Goal: Information Seeking & Learning: Learn about a topic

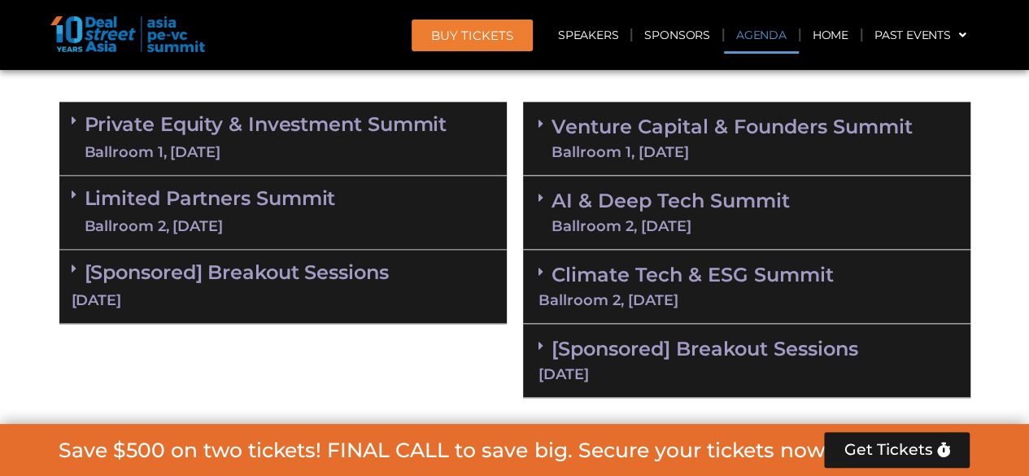
scroll to position [976, 0]
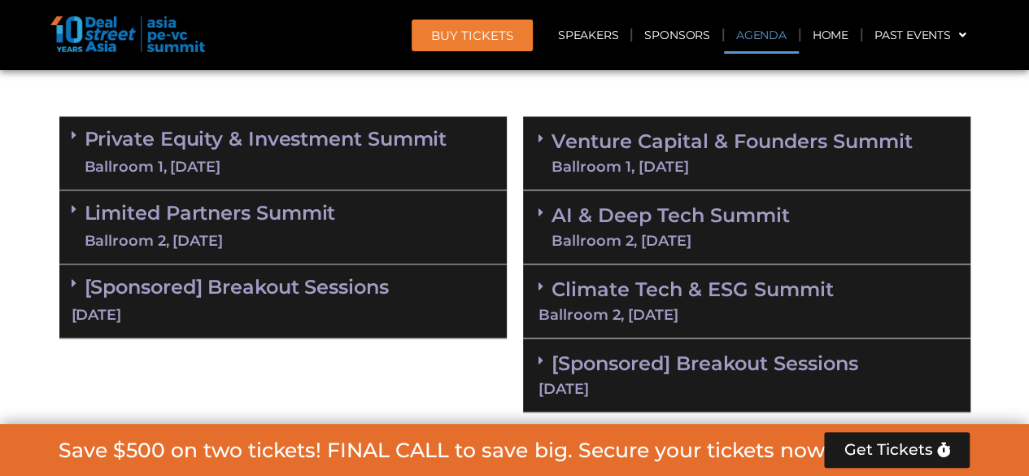
click at [569, 140] on link "Venture Capital & Founders​ Summit Ballroom 1, [DATE]" at bounding box center [731, 153] width 361 height 42
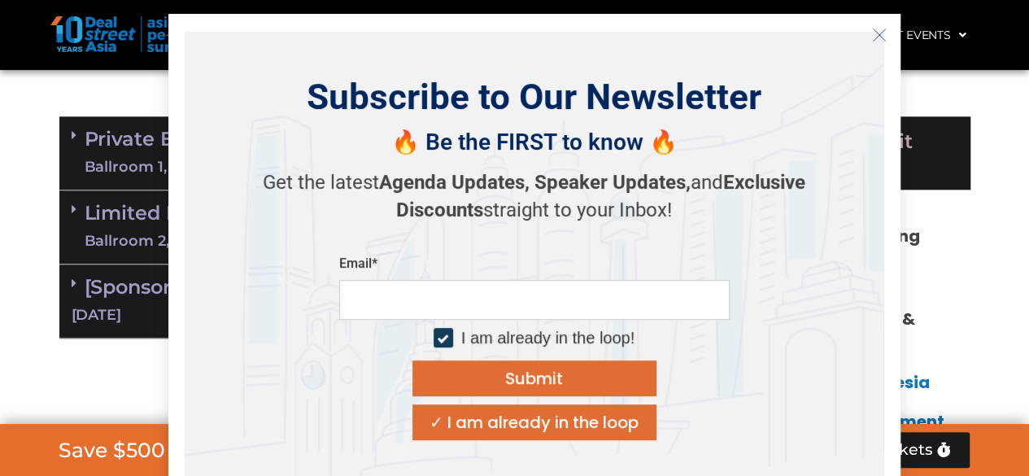
click at [872, 37] on icon "Close" at bounding box center [879, 35] width 15 height 15
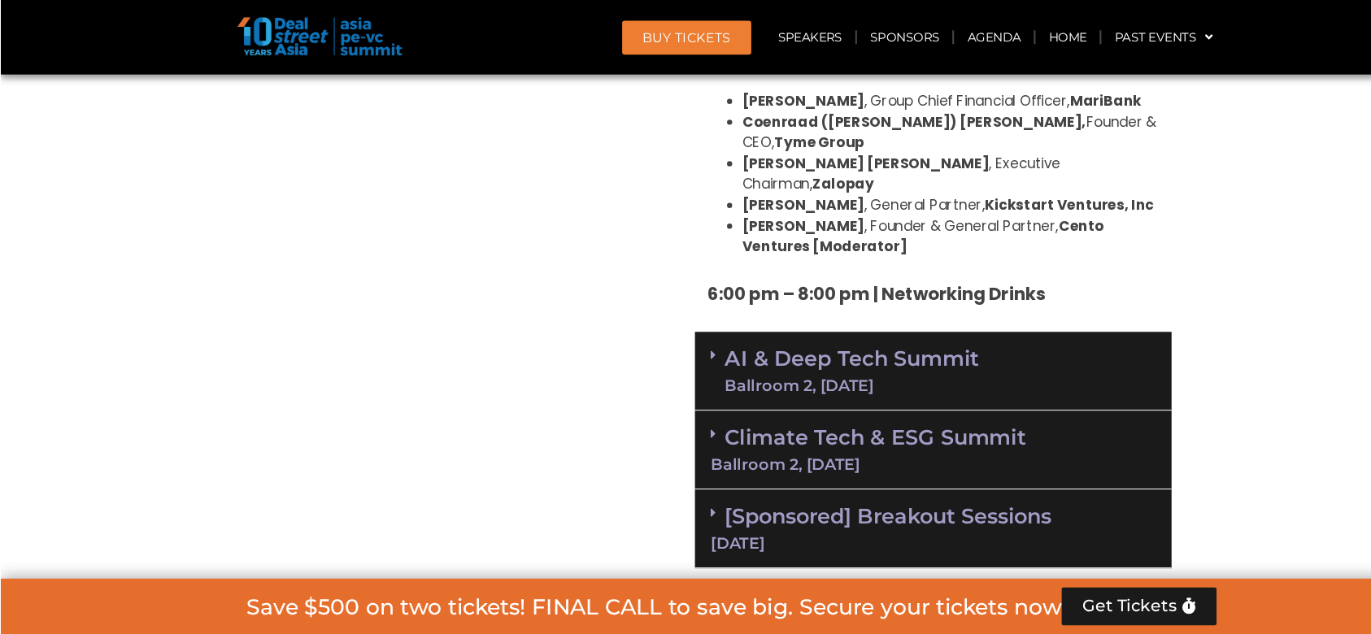
scroll to position [3171, 0]
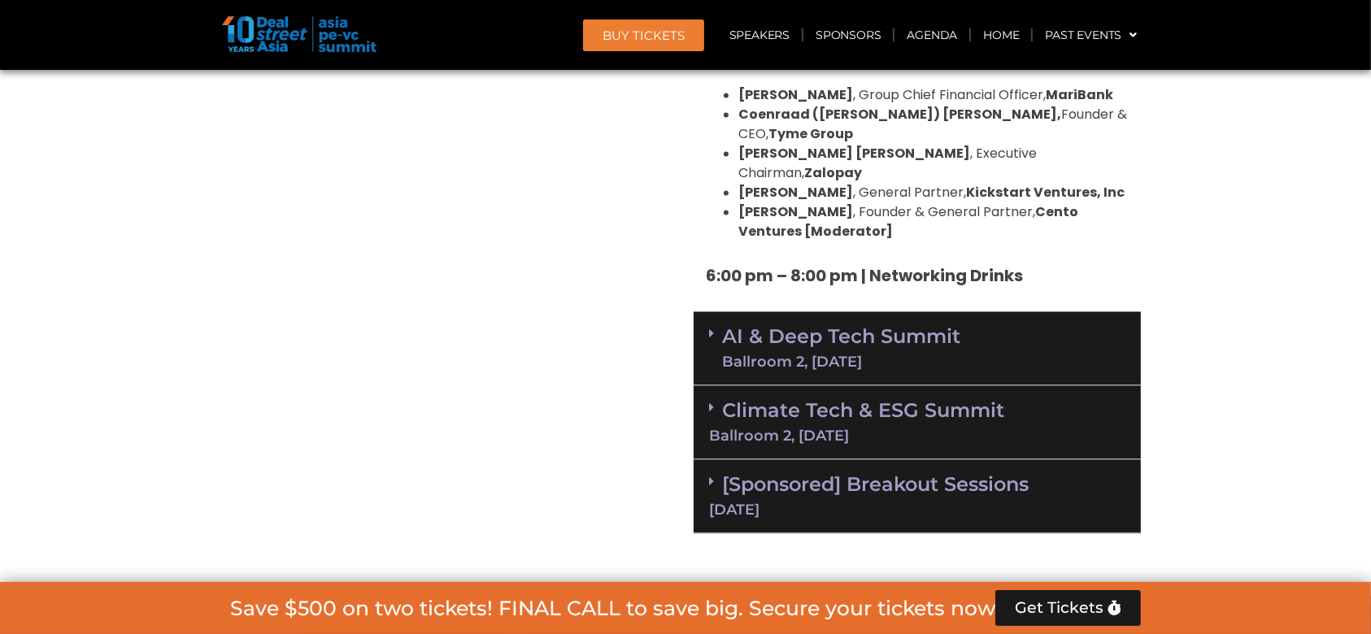
click at [913, 473] on link "[Sponsored] Breakout Sessions [DATE]" at bounding box center [917, 495] width 416 height 45
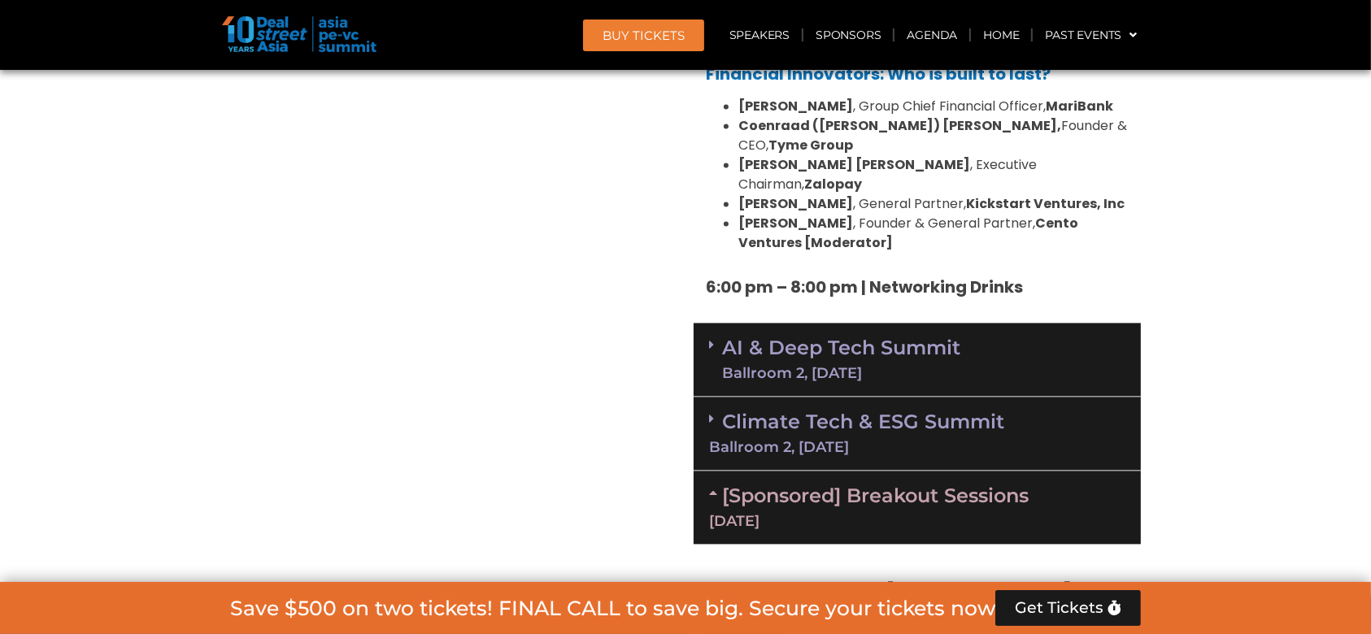
scroll to position [3063, 0]
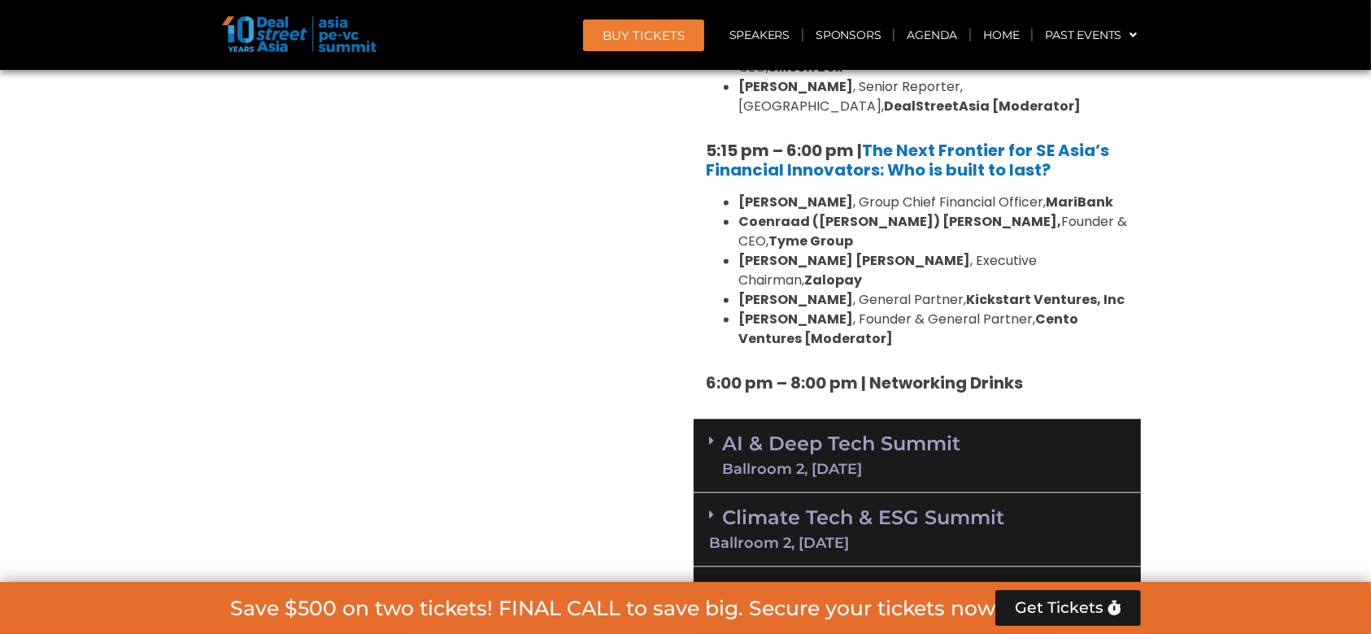
click at [875, 475] on div "Ballroom 2, [DATE]" at bounding box center [917, 544] width 416 height 15
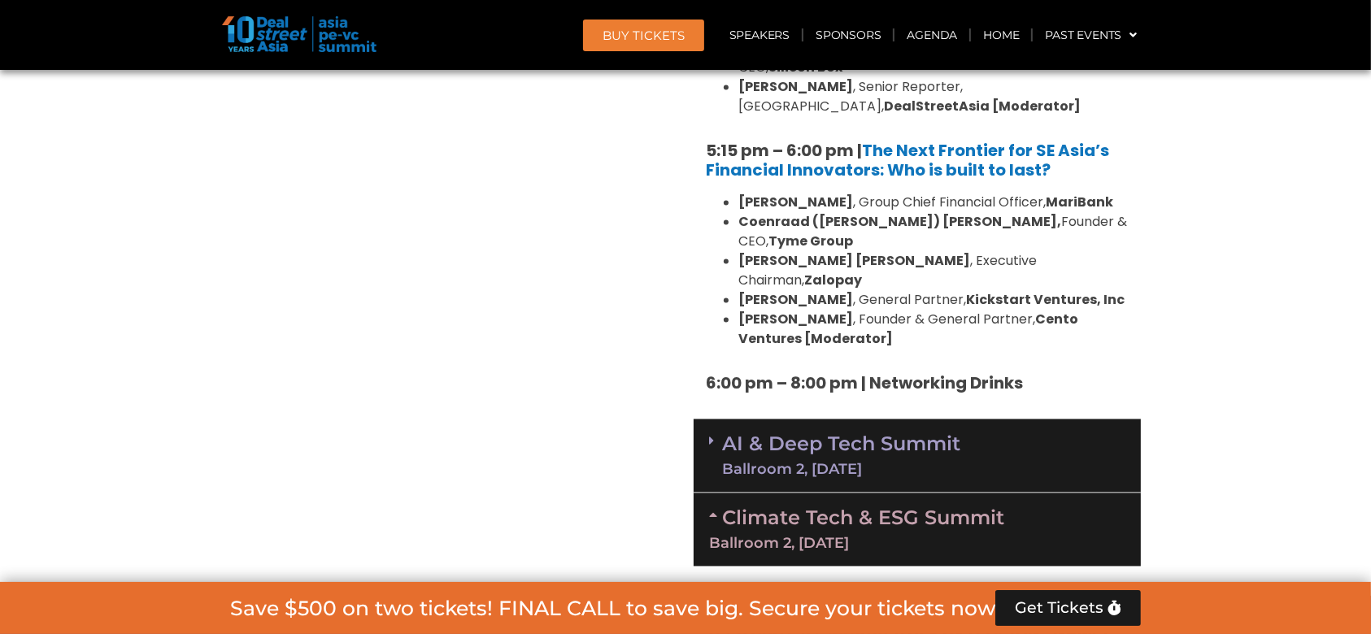
click at [905, 435] on link "AI & Deep Tech Summit Ballroom 2, [DATE]" at bounding box center [841, 456] width 238 height 42
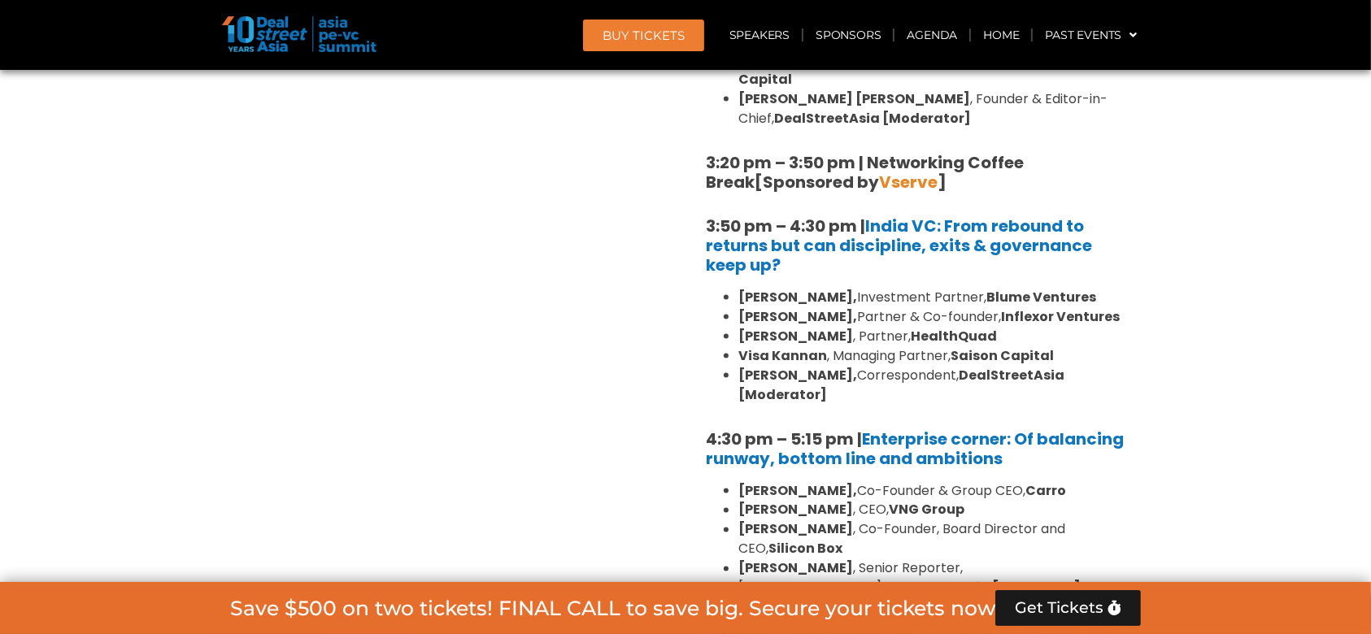
scroll to position [2304, 0]
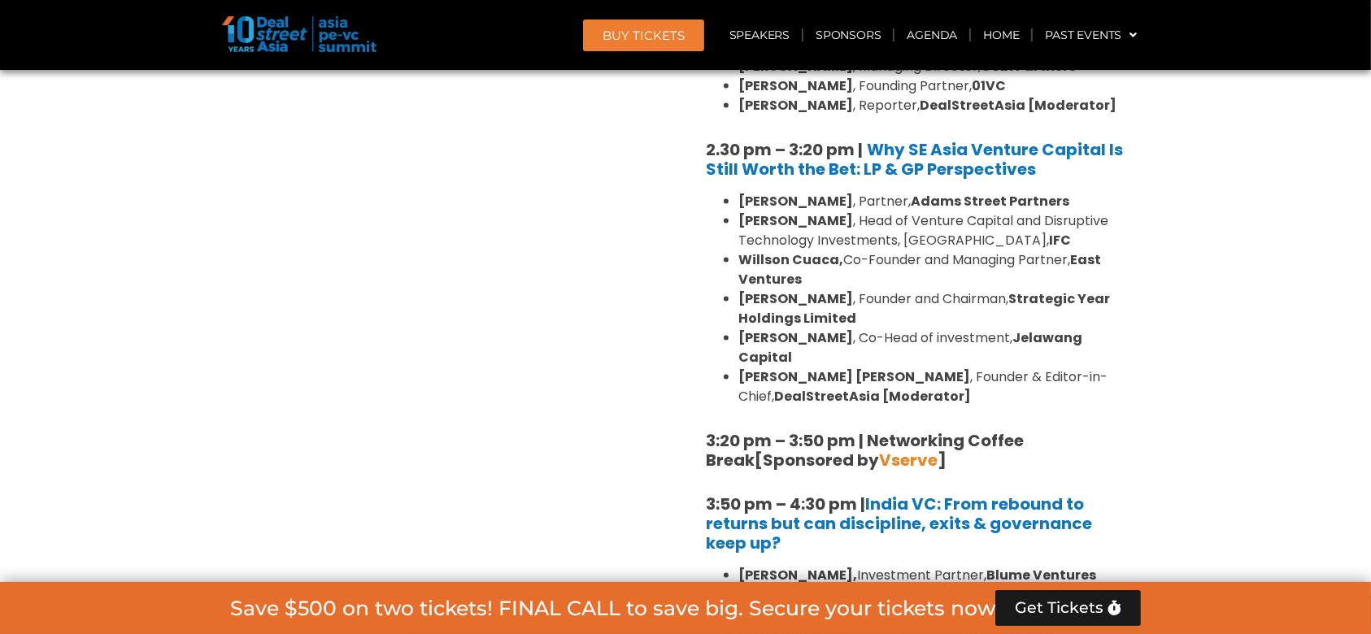
click at [1028, 475] on link "Get Tickets" at bounding box center [1069, 609] width 146 height 36
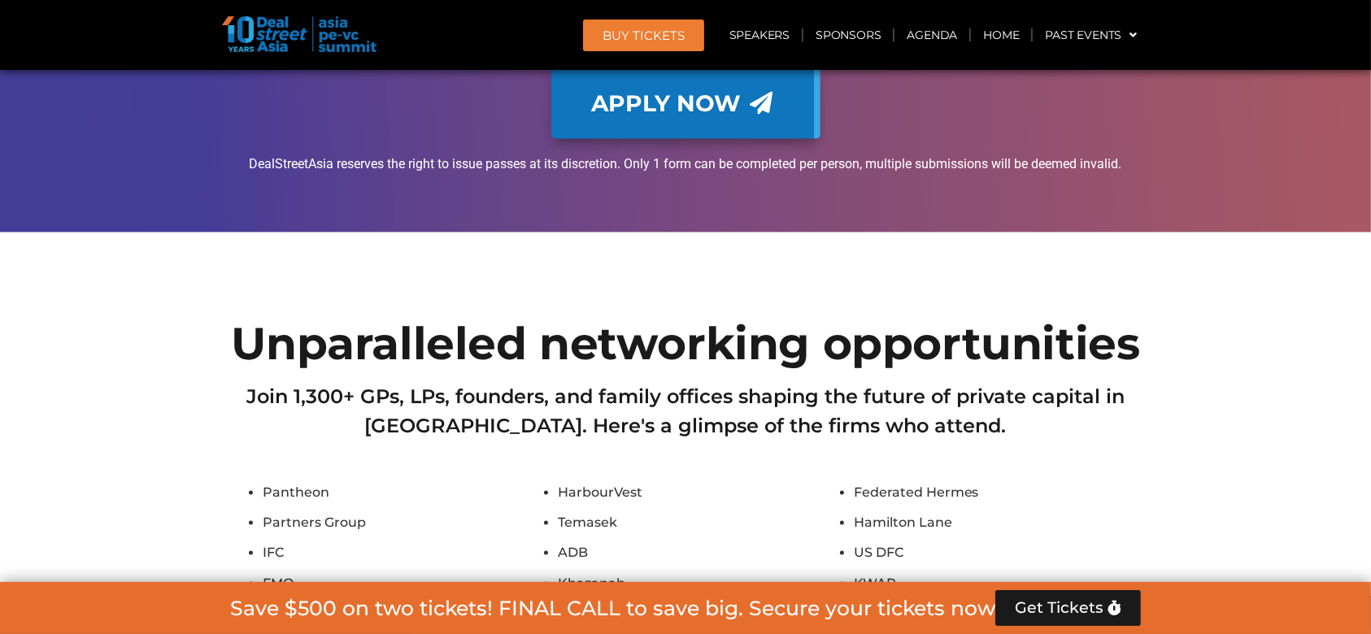
scroll to position [15435, 0]
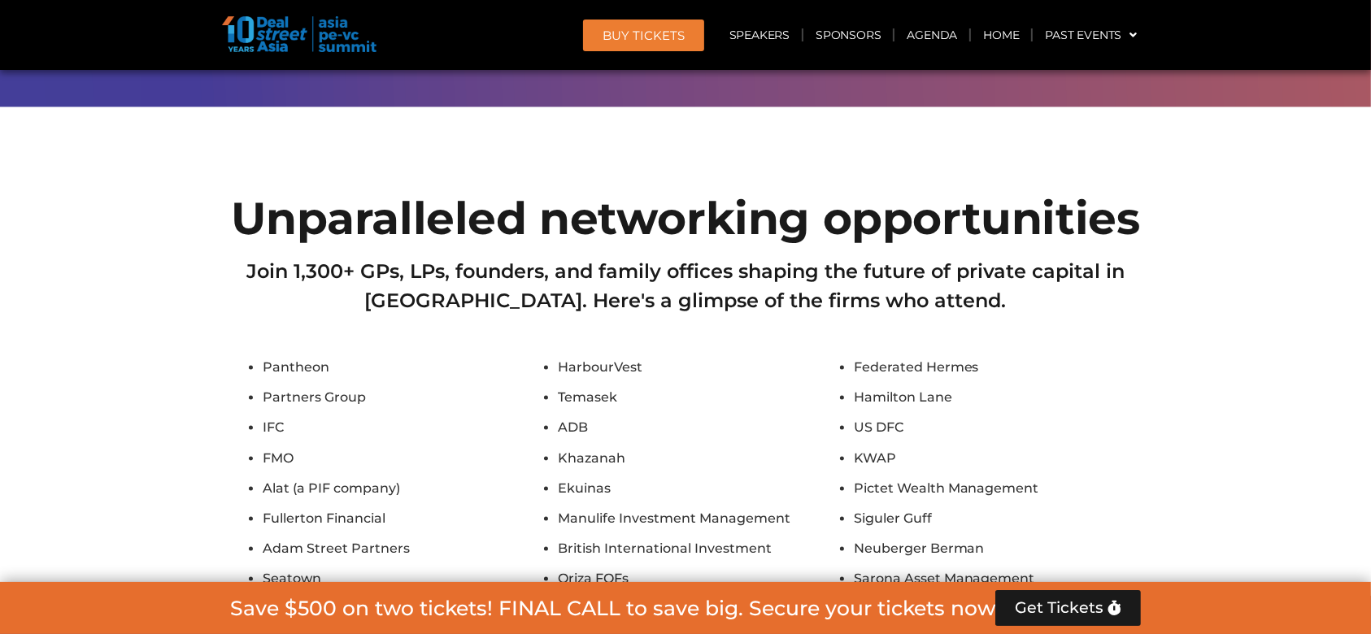
scroll to position [15110, 0]
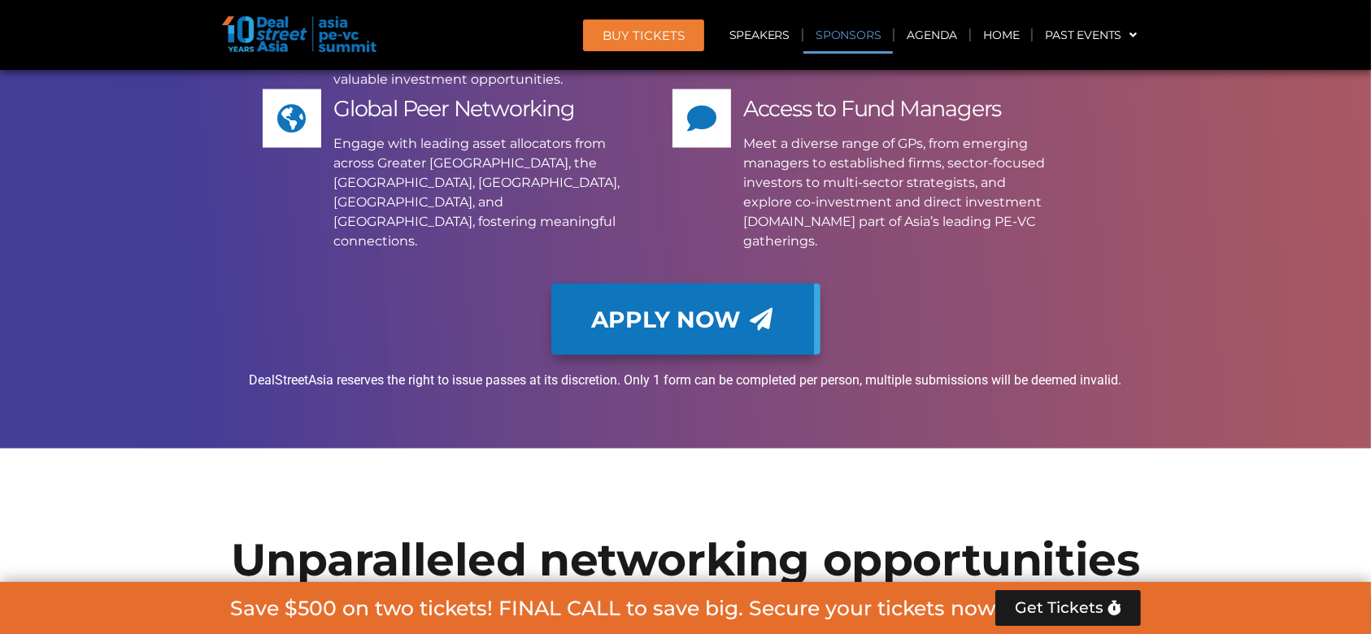
click at [864, 38] on link "Sponsors" at bounding box center [848, 34] width 89 height 37
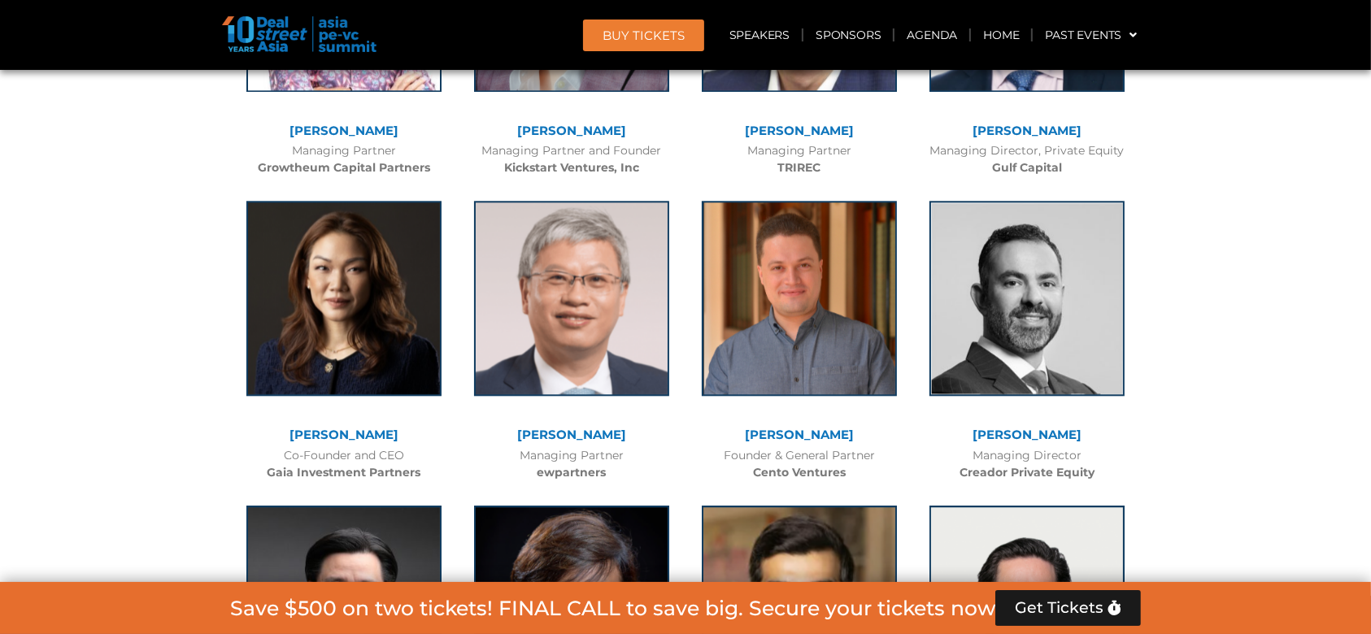
scroll to position [10476, 0]
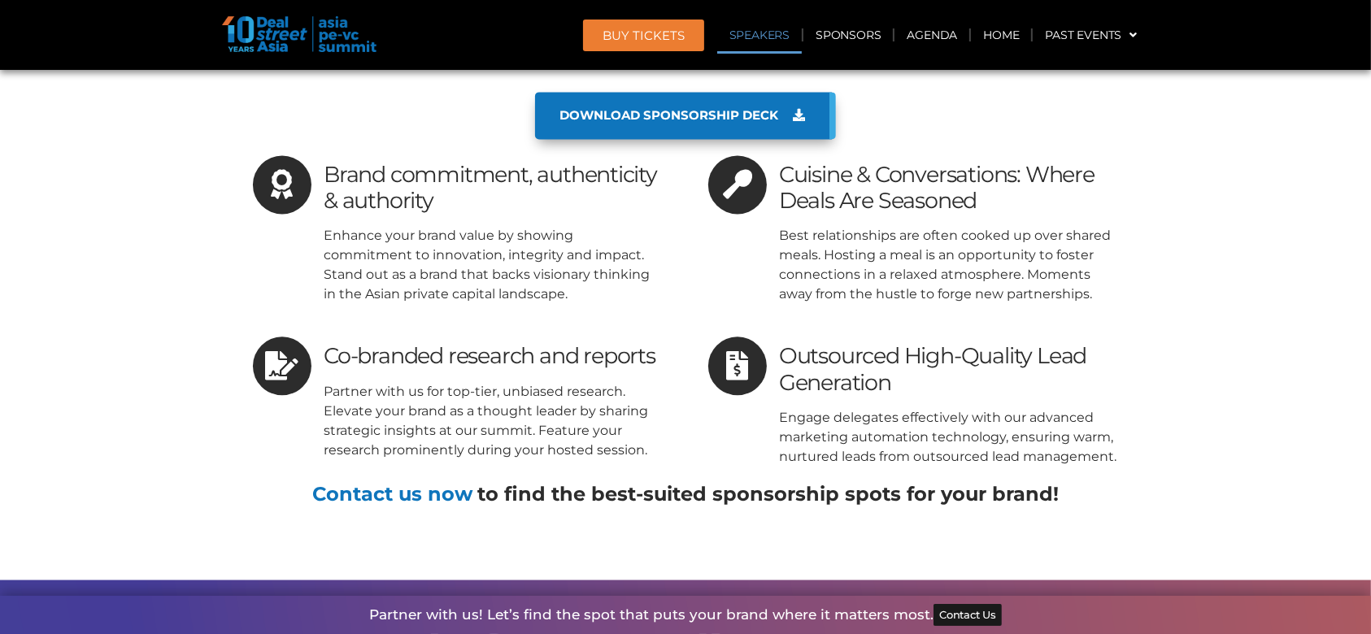
click at [773, 44] on link "Speakers" at bounding box center [759, 34] width 85 height 37
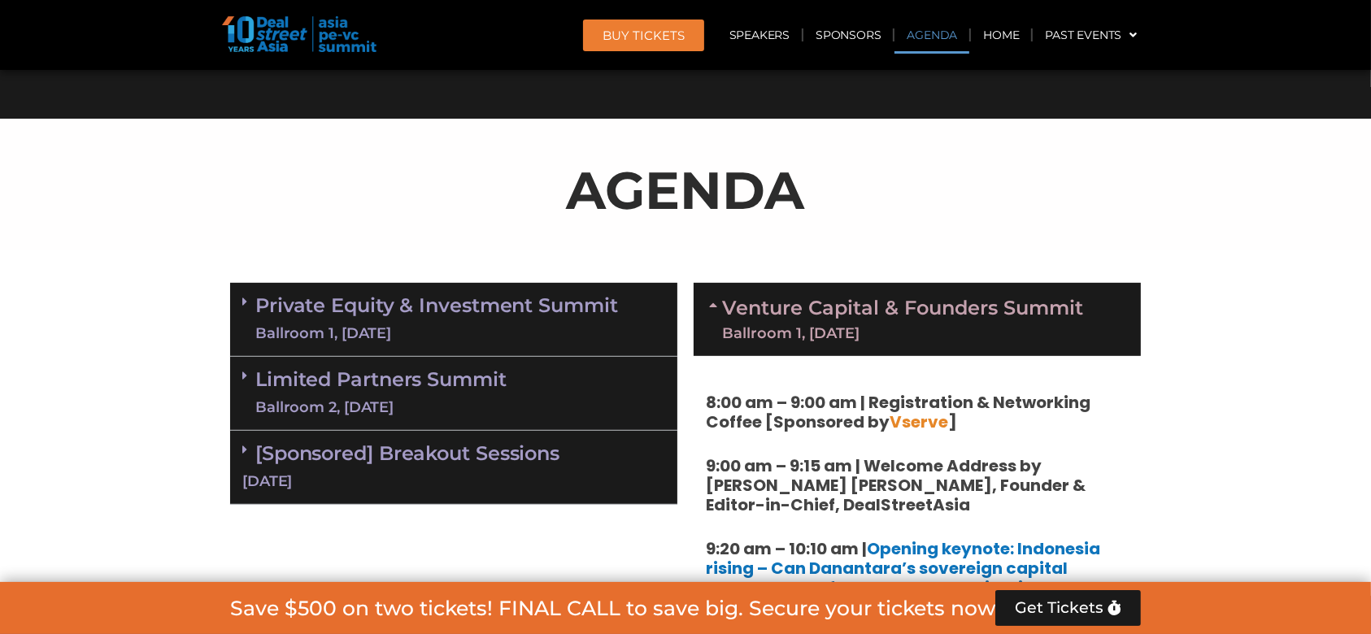
scroll to position [844, 0]
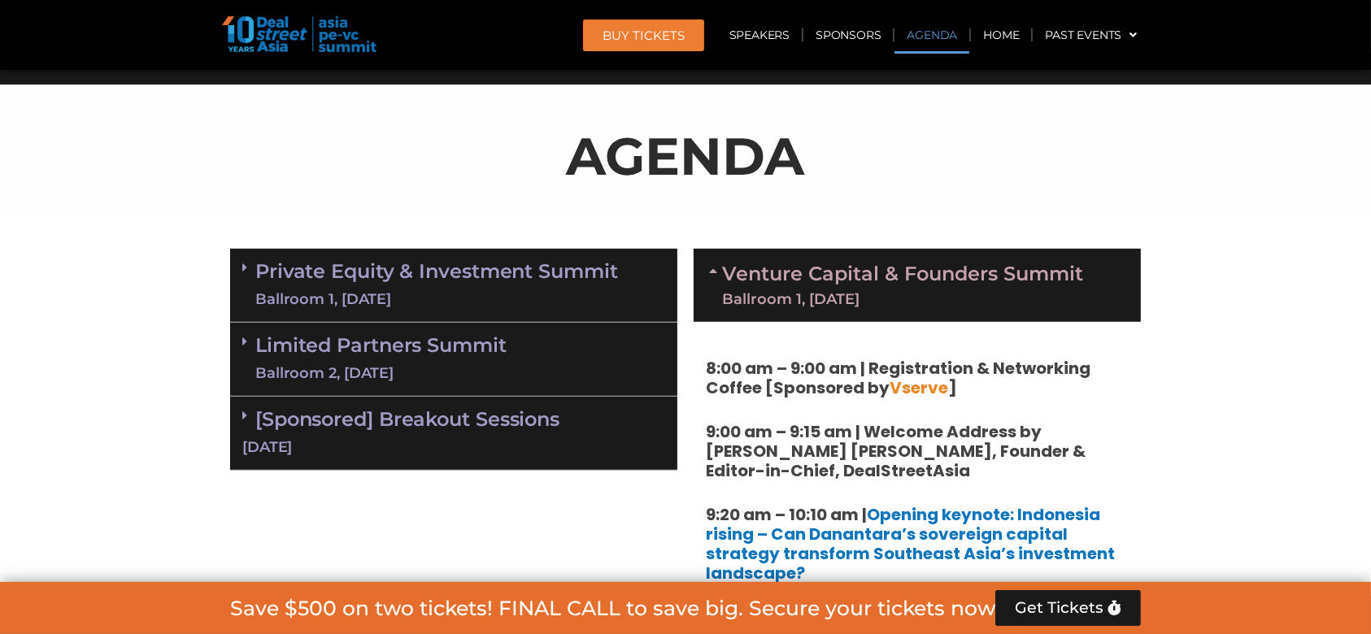
click at [513, 264] on link "Private Equity & Investment Summit Ballroom 1, [DATE]" at bounding box center [436, 285] width 363 height 49
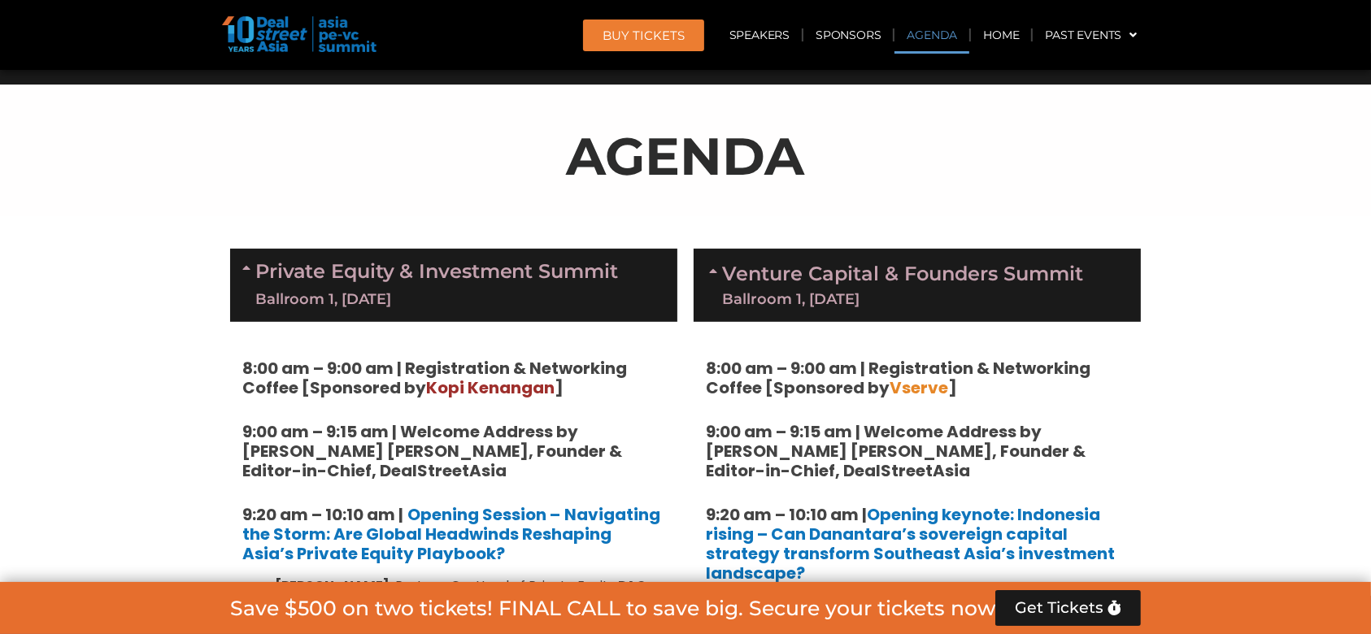
click at [526, 264] on link "Private Equity & Investment Summit Ballroom 1, [DATE]" at bounding box center [436, 285] width 363 height 49
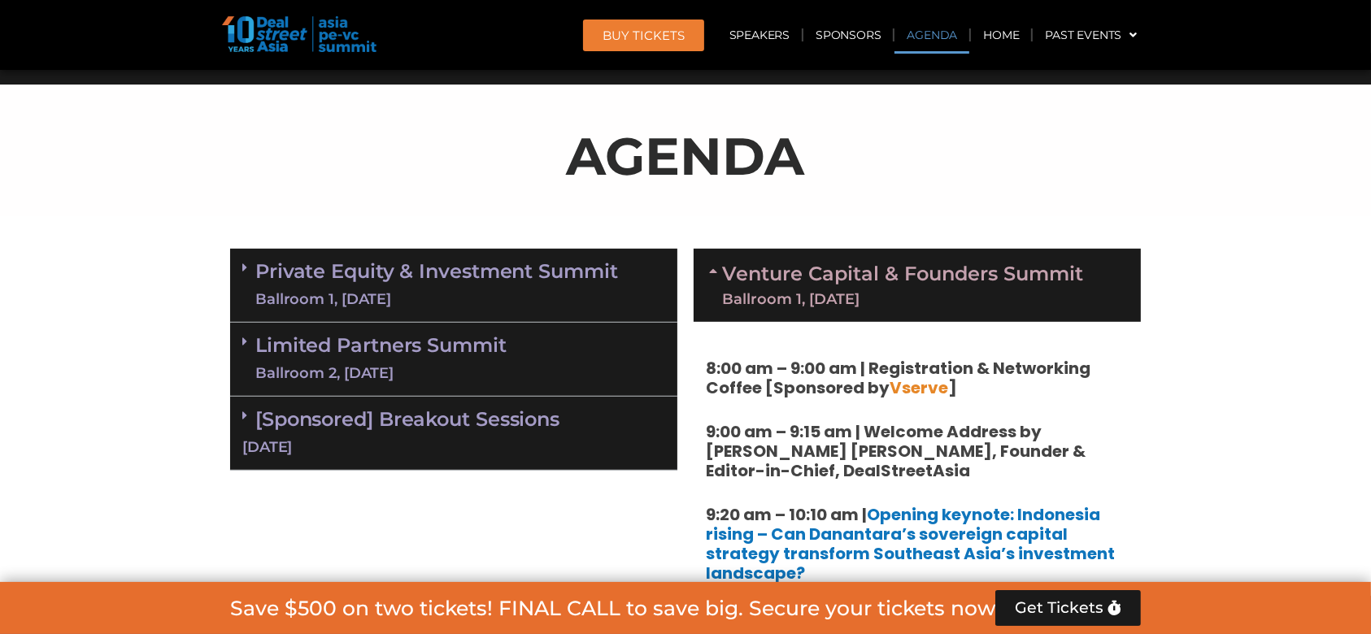
click at [541, 282] on link "Private Equity & Investment Summit Ballroom 1, [DATE]" at bounding box center [436, 285] width 363 height 49
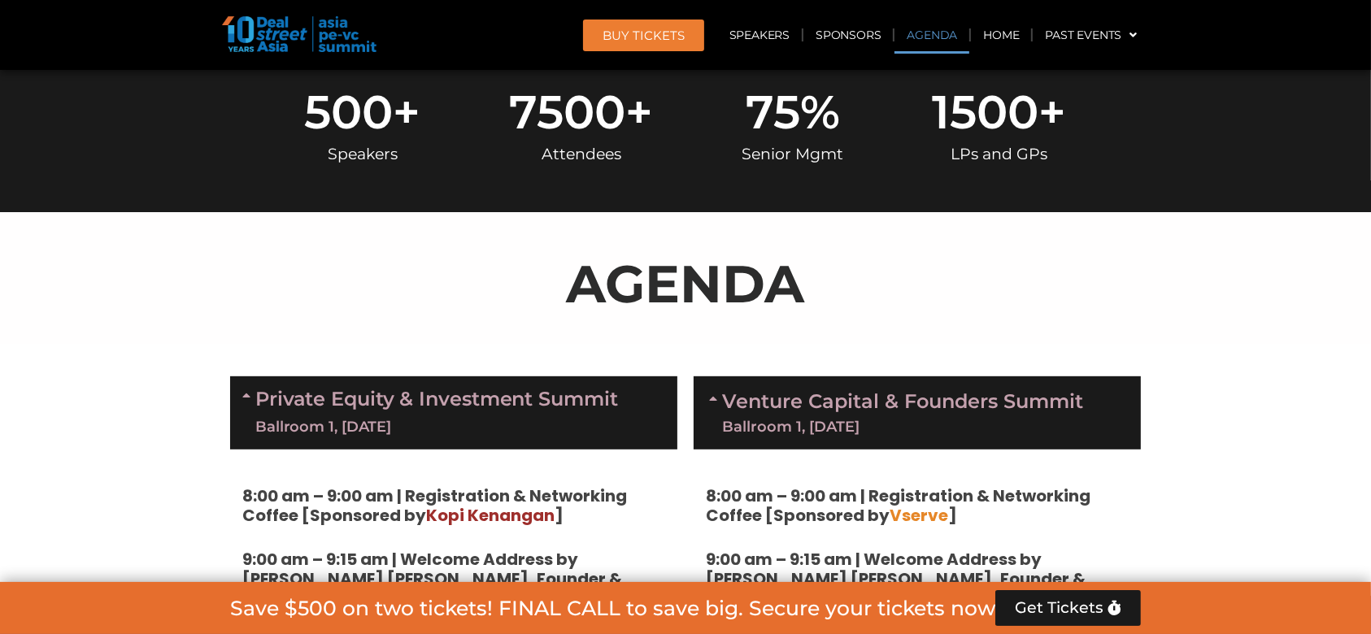
scroll to position [626, 0]
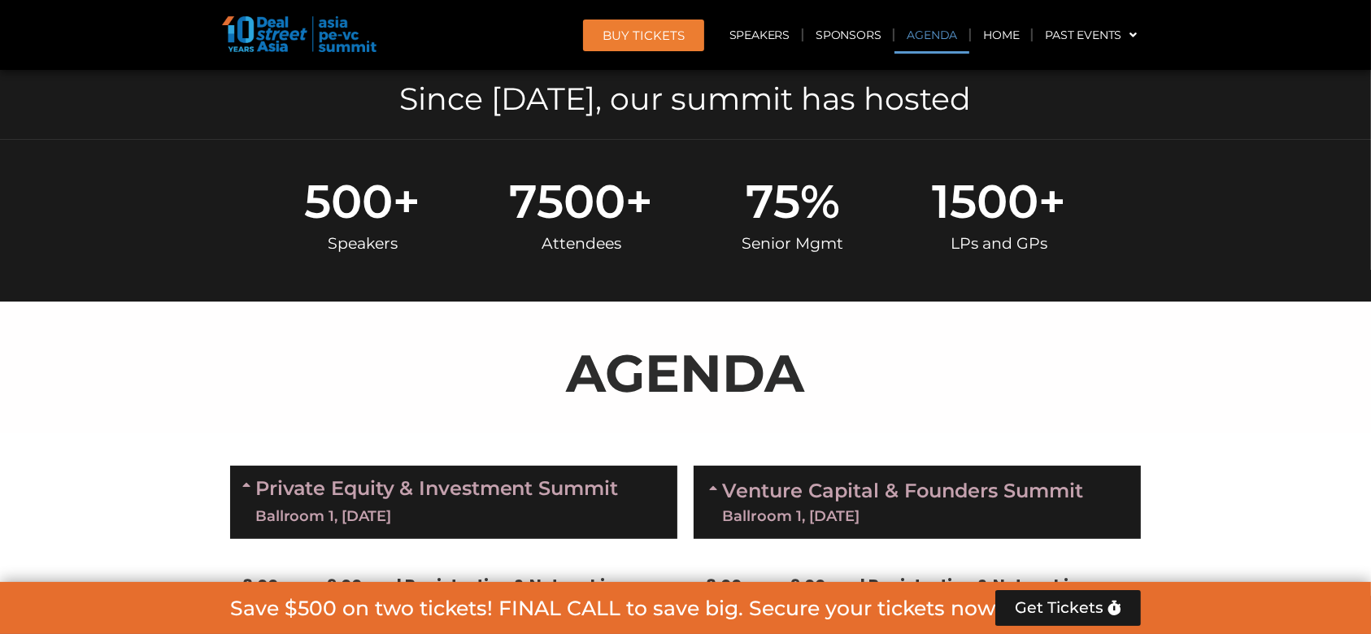
click at [441, 475] on link "Private Equity & Investment Summit Ballroom 1, [DATE]" at bounding box center [436, 502] width 363 height 49
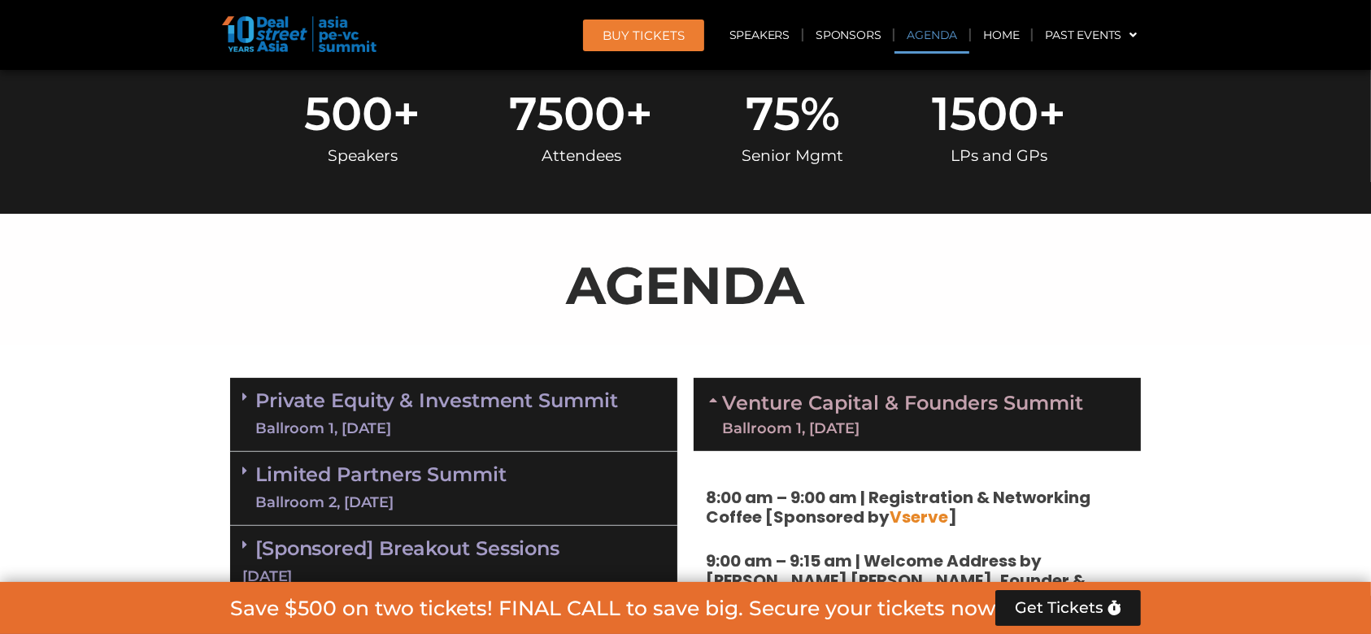
scroll to position [735, 0]
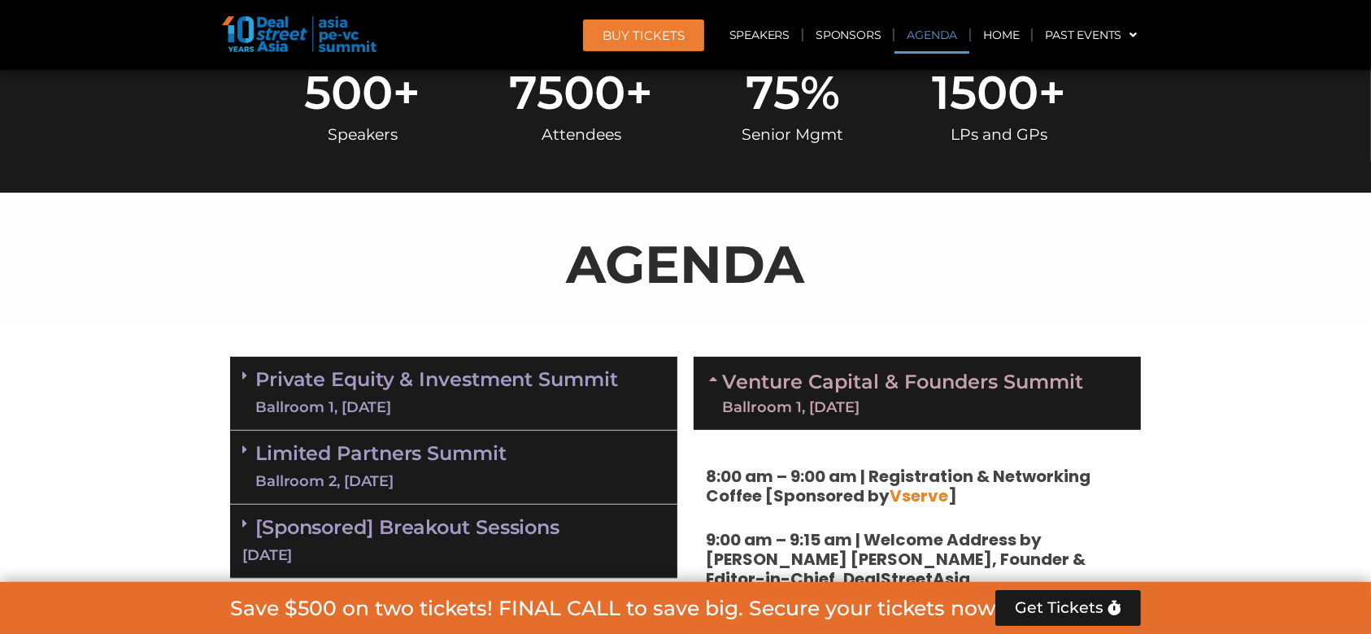
click at [702, 413] on div "Venture Capital & Founders​ Summit Ballroom 1, [DATE]" at bounding box center [917, 393] width 447 height 73
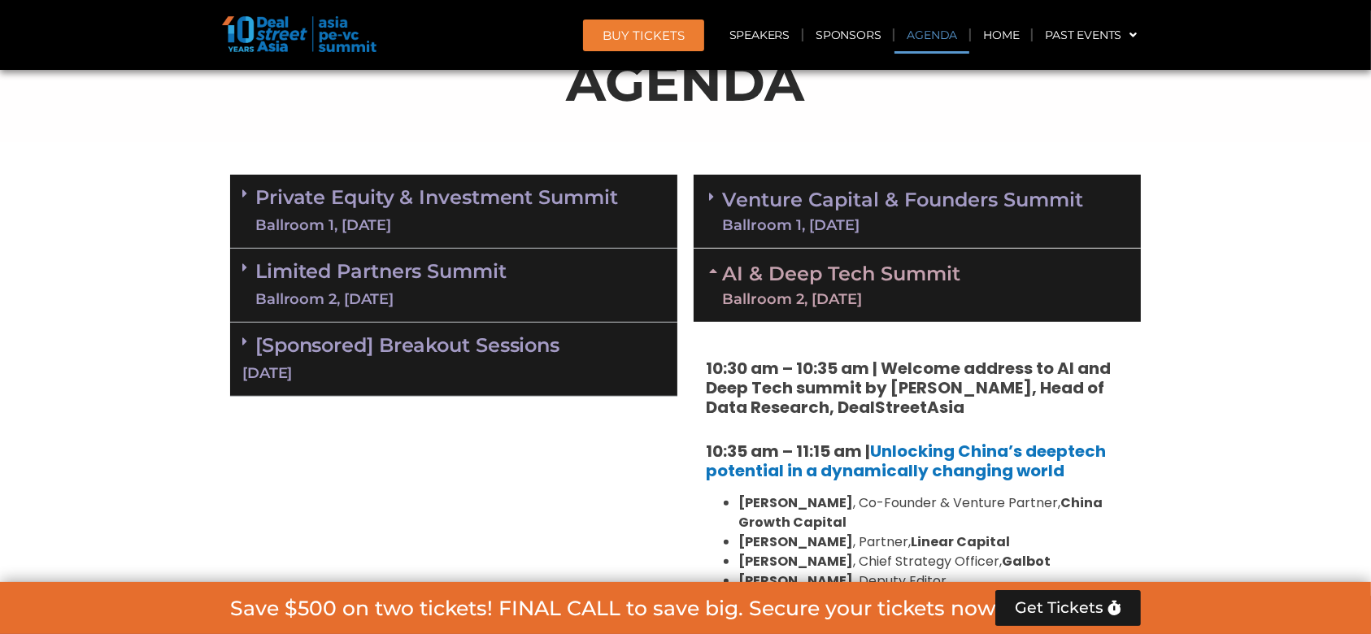
scroll to position [952, 0]
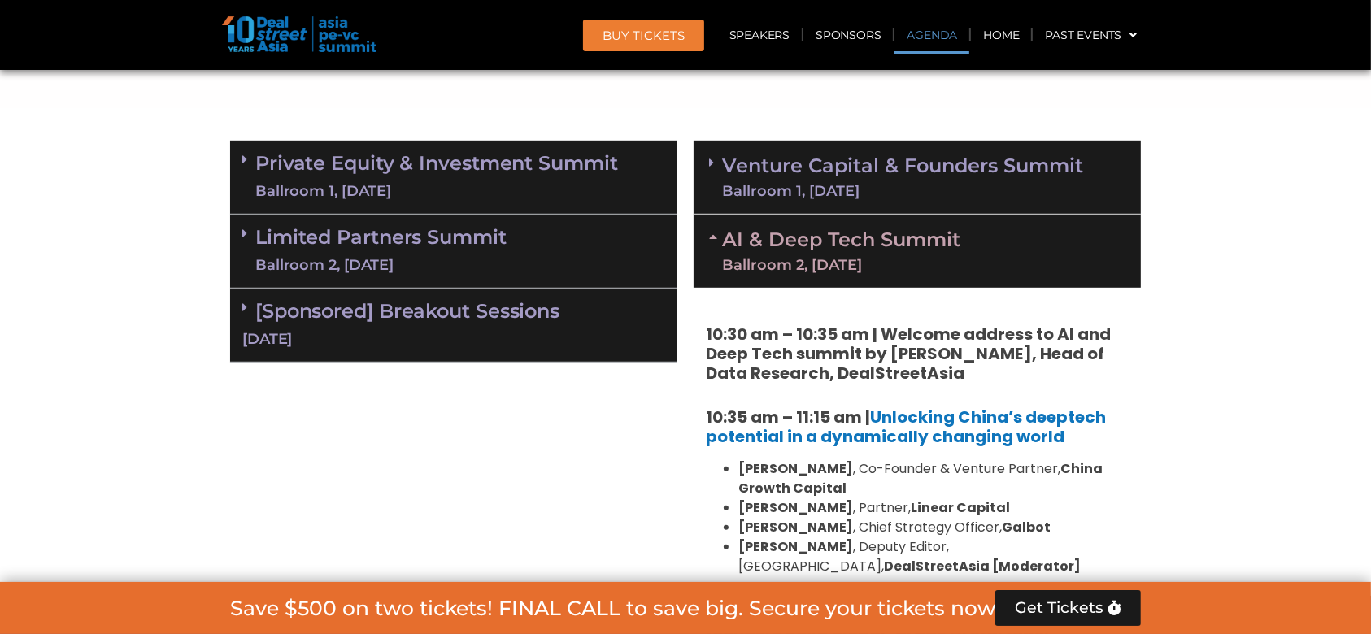
click at [793, 187] on div "Ballroom 1, [DATE]" at bounding box center [902, 191] width 361 height 15
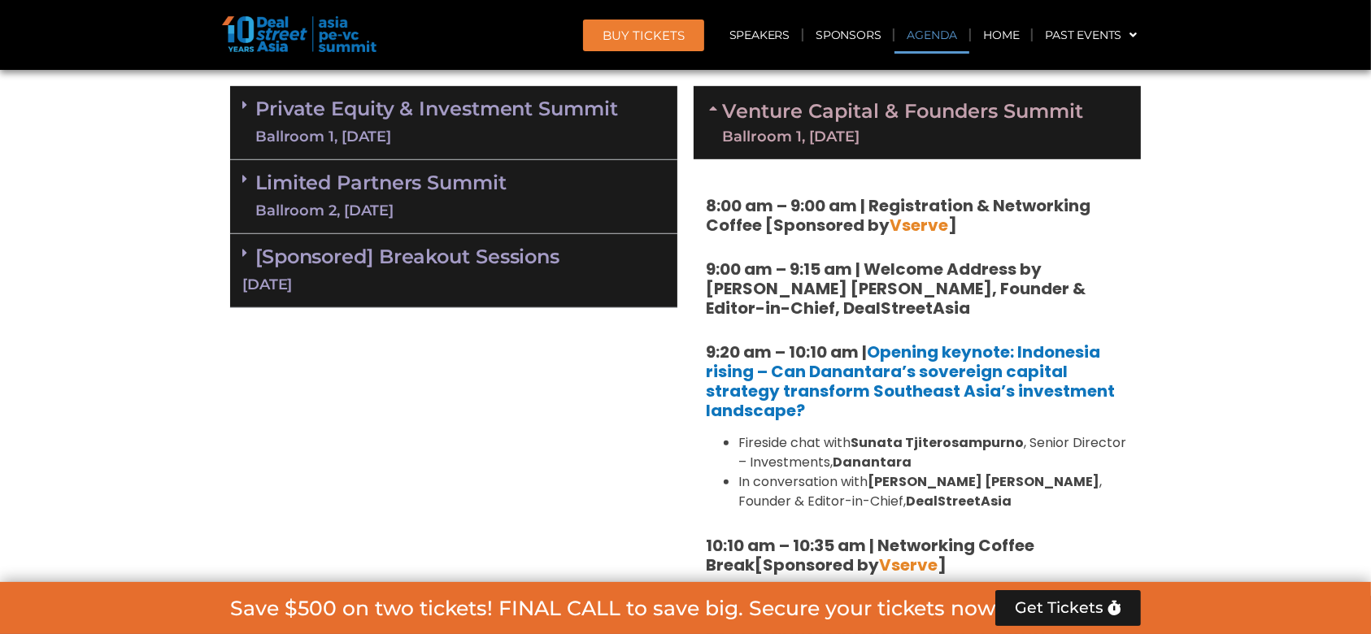
scroll to position [735, 0]
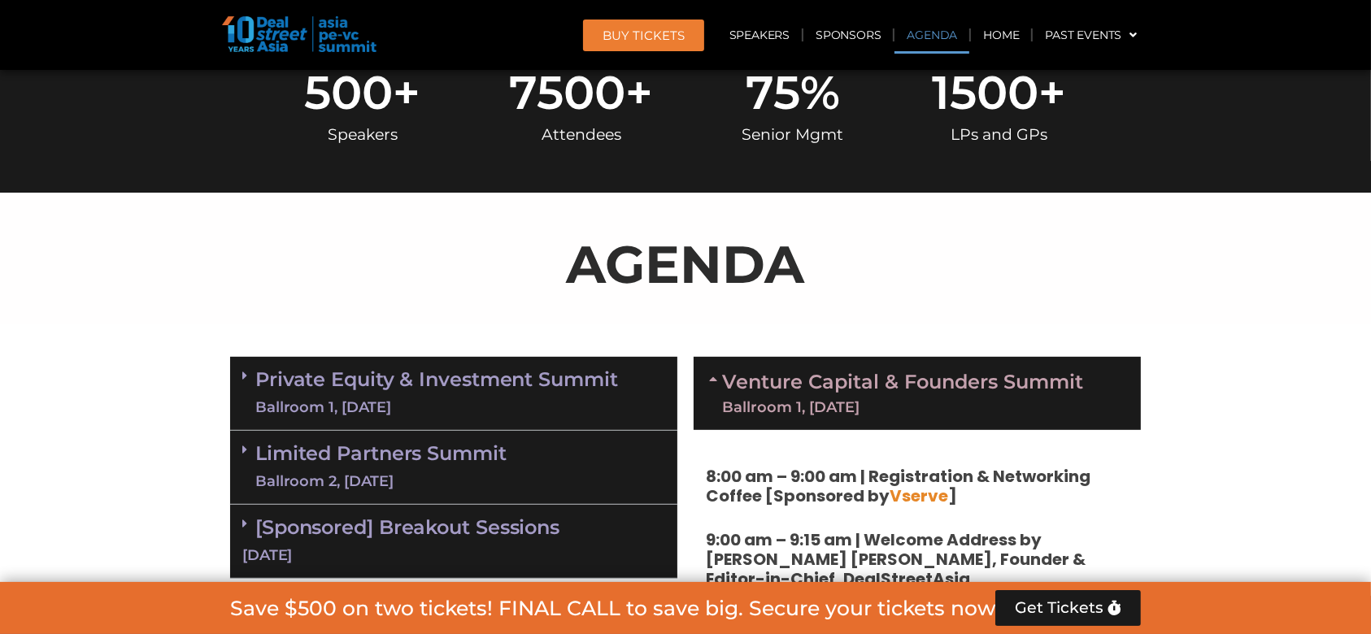
click at [794, 373] on link "Venture Capital & Founders​ Summit Ballroom 1, [DATE]" at bounding box center [902, 394] width 361 height 42
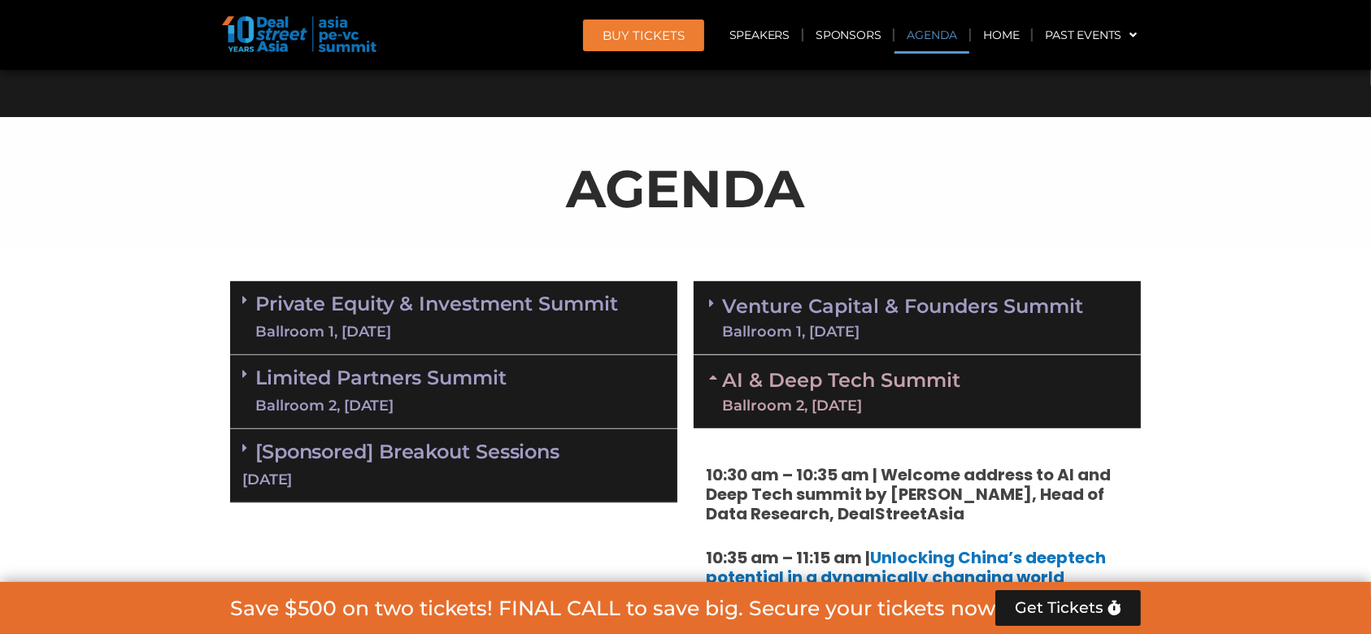
scroll to position [844, 0]
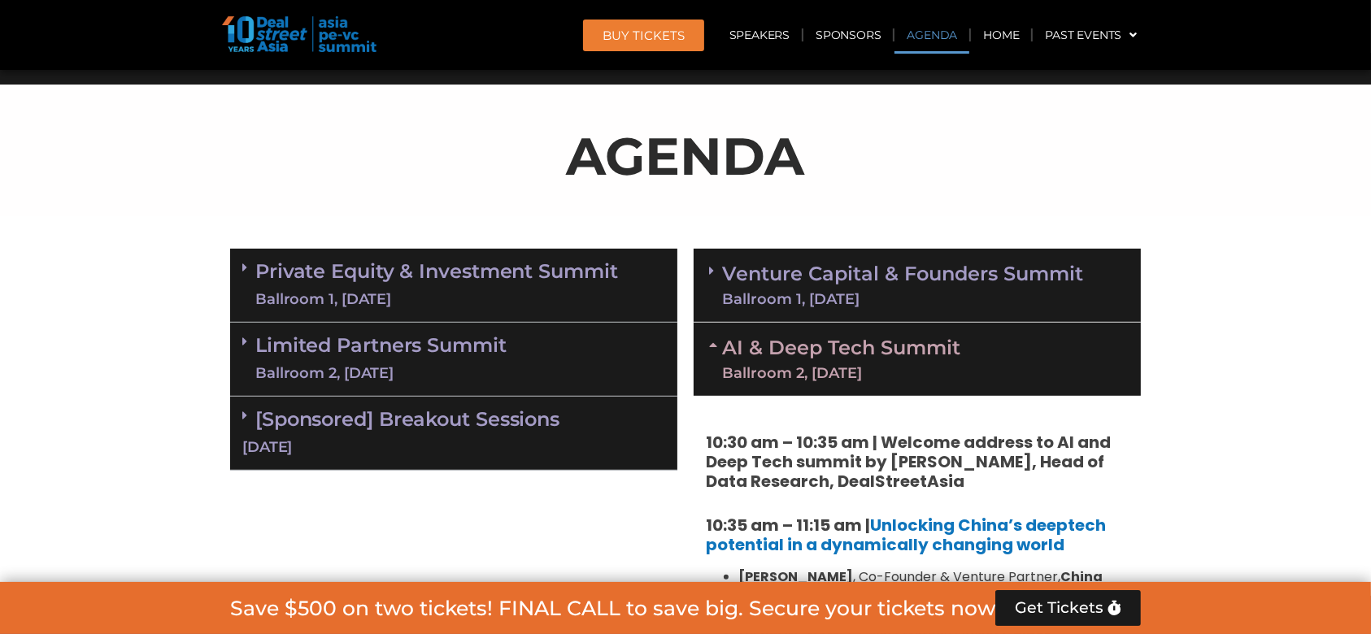
click at [778, 360] on link "AI & Deep Tech Summit Ballroom 2, [DATE]" at bounding box center [841, 359] width 238 height 42
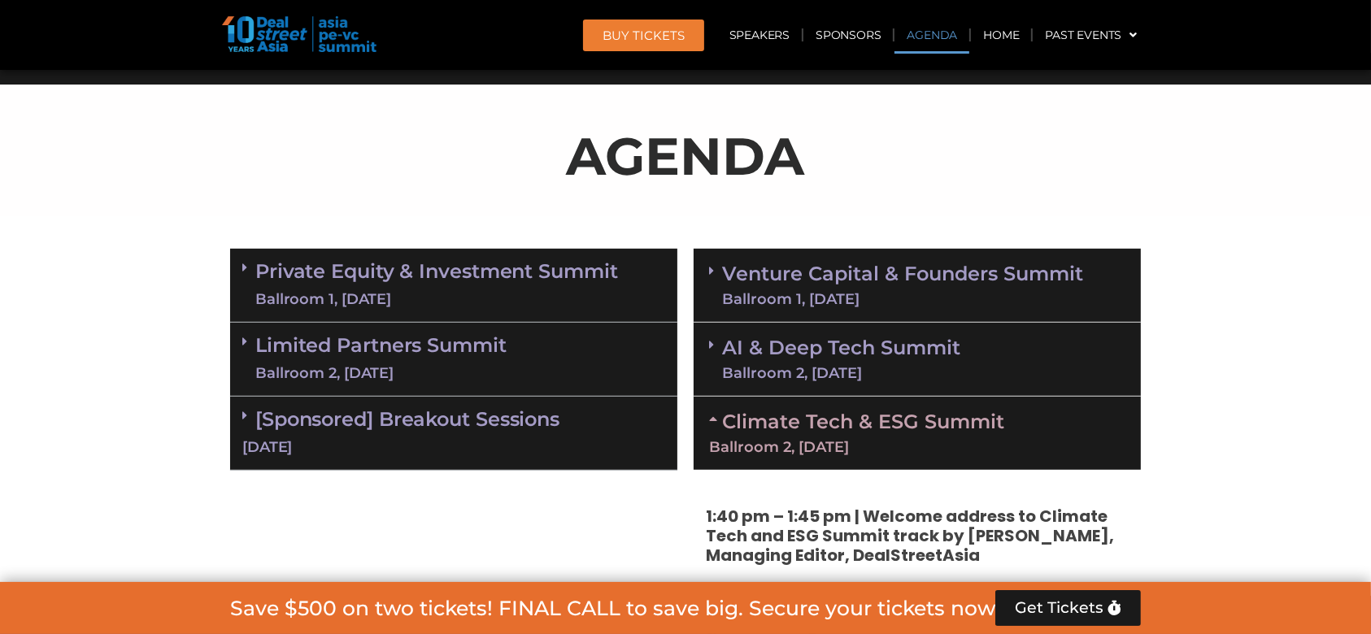
click at [806, 342] on link "AI & Deep Tech Summit Ballroom 2, [DATE]" at bounding box center [841, 359] width 238 height 42
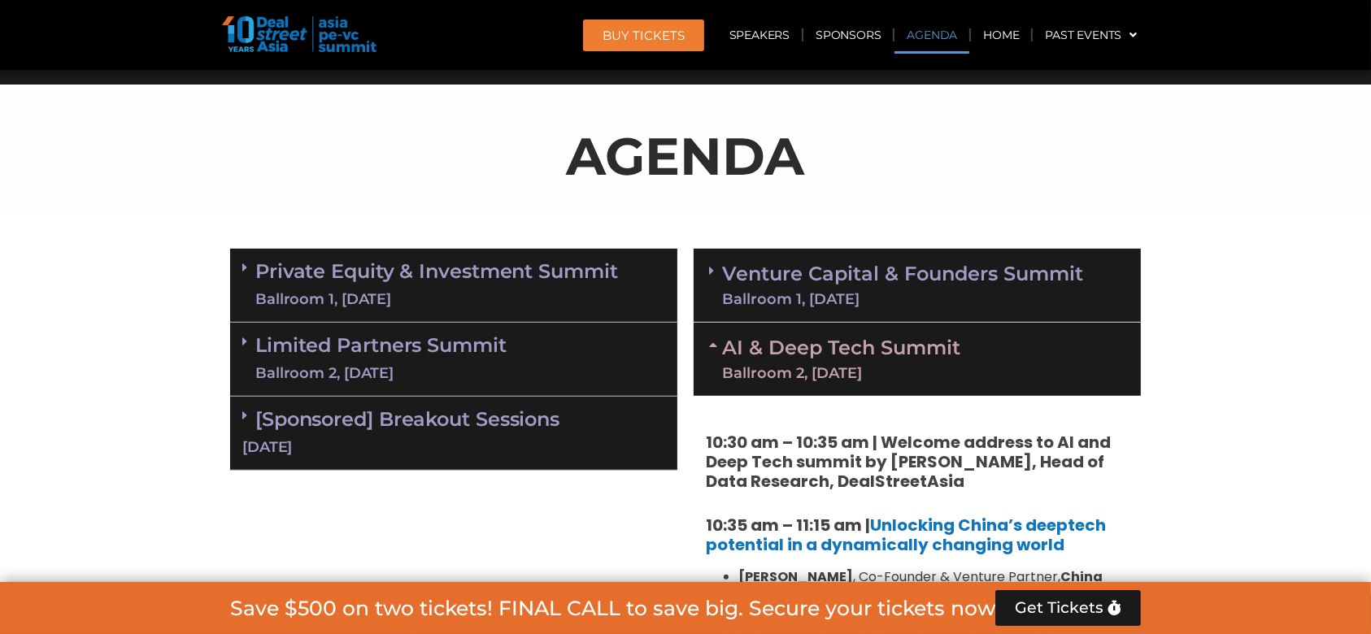
click at [970, 355] on div "AI & Deep Tech Summit Ballroom 2, [DATE]" at bounding box center [917, 359] width 447 height 73
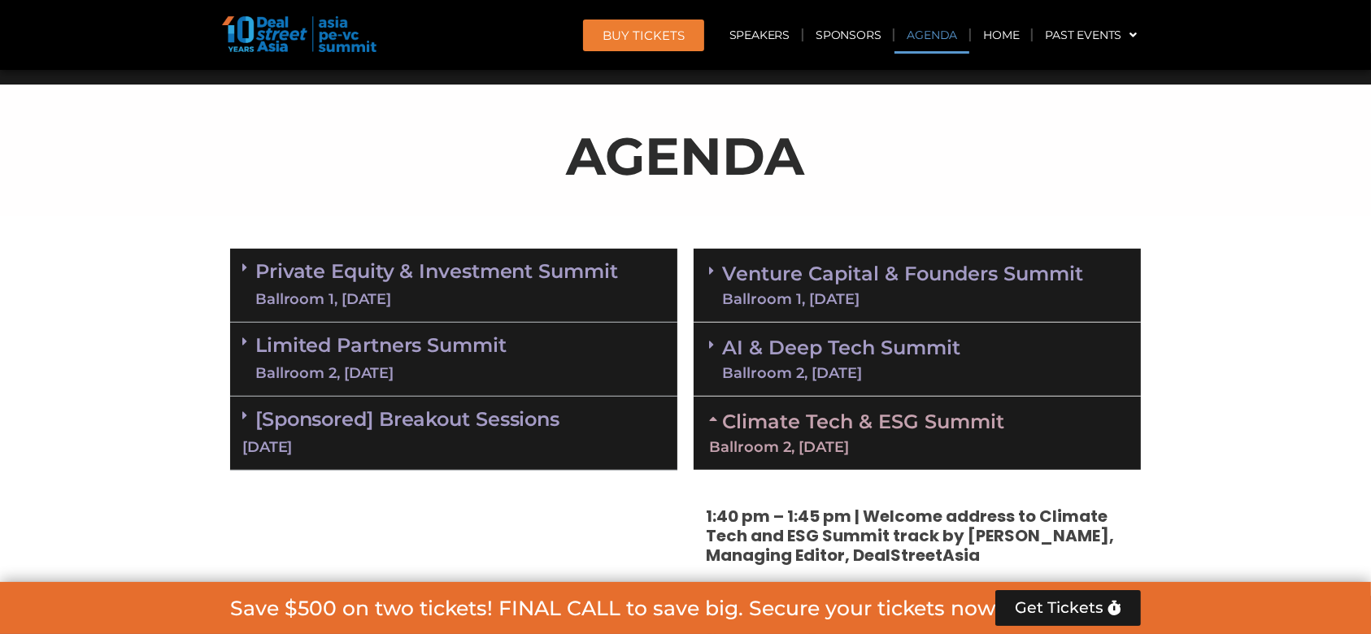
scroll to position [1061, 0]
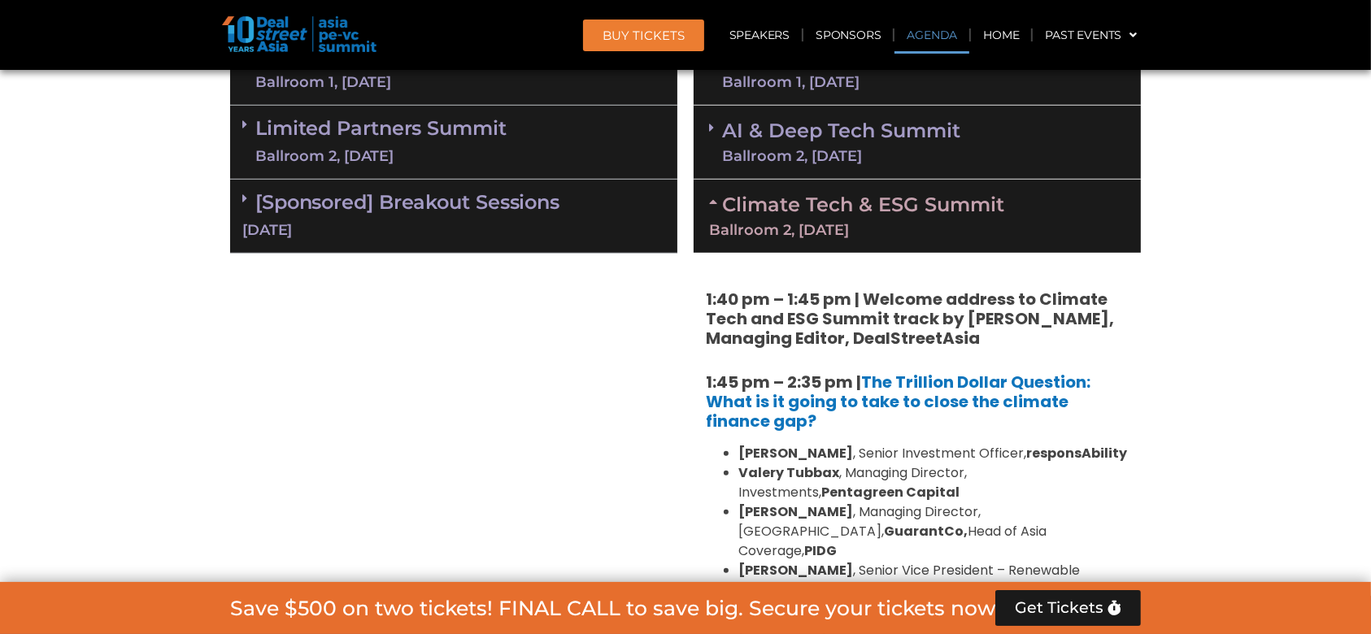
click at [1028, 223] on div "Ballroom 2, [DATE]" at bounding box center [917, 230] width 416 height 15
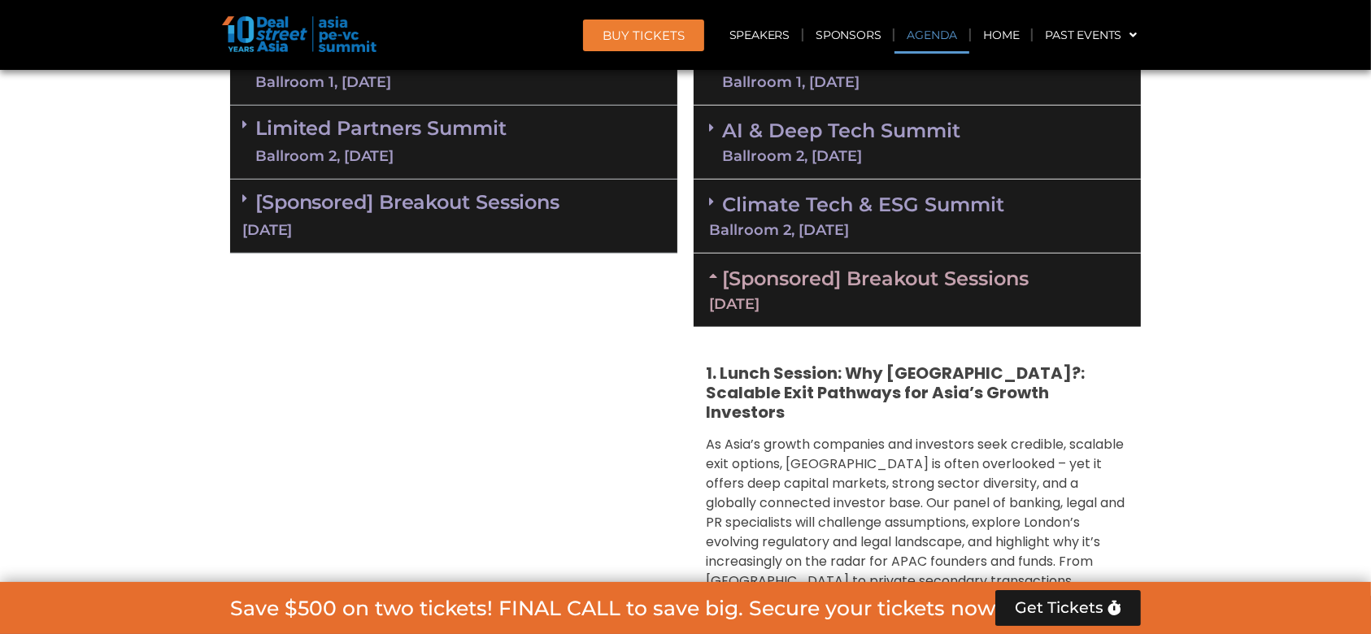
click at [1028, 223] on div "Ballroom 2, [DATE]" at bounding box center [917, 230] width 416 height 15
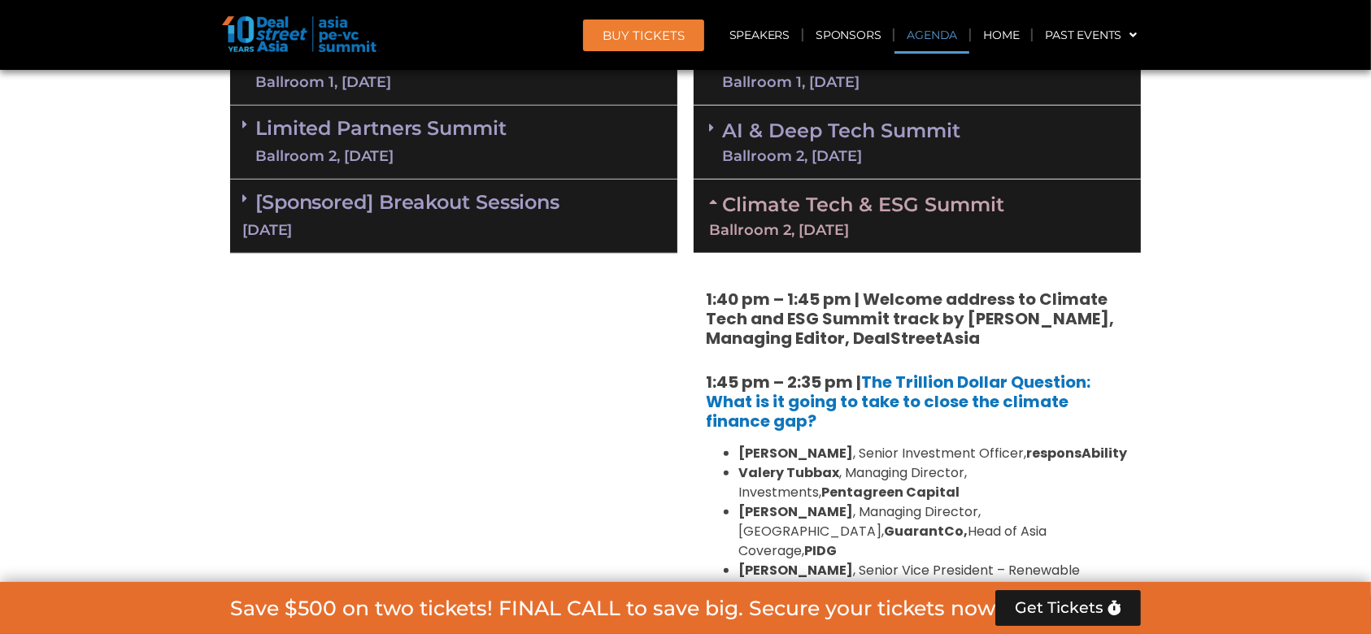
click at [1028, 223] on div "Ballroom 2, [DATE]" at bounding box center [917, 230] width 416 height 15
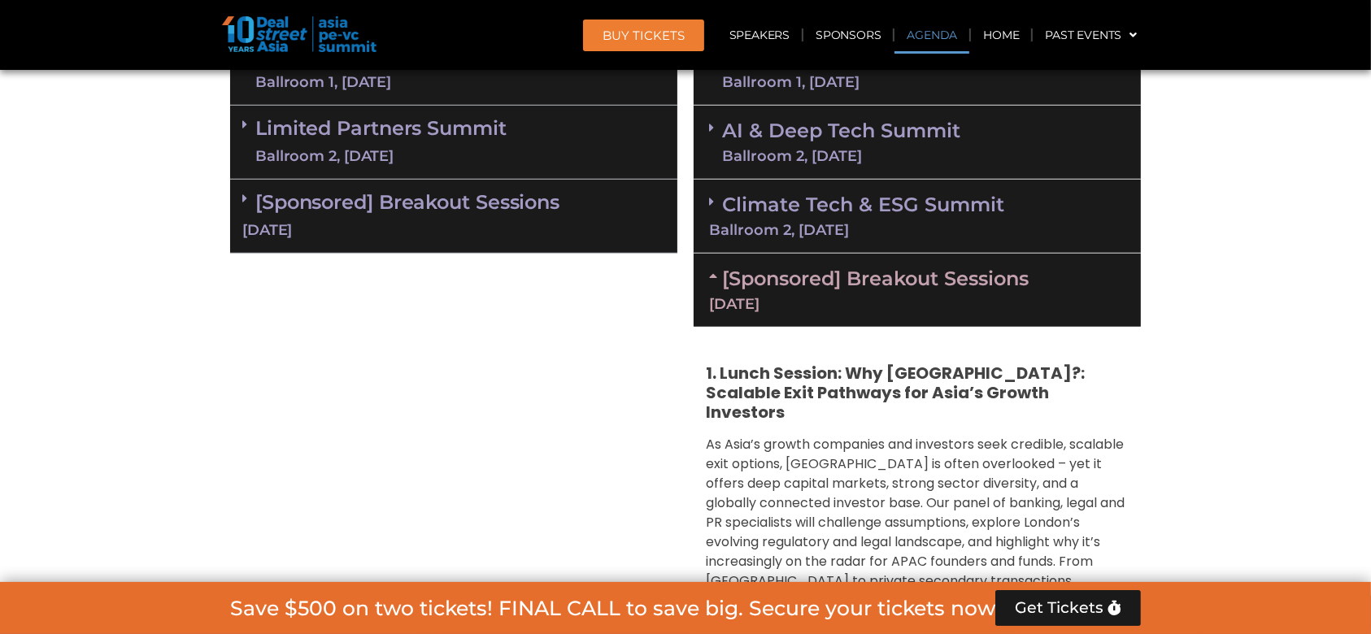
click at [1028, 223] on div "Ballroom 2, [DATE]" at bounding box center [917, 230] width 416 height 15
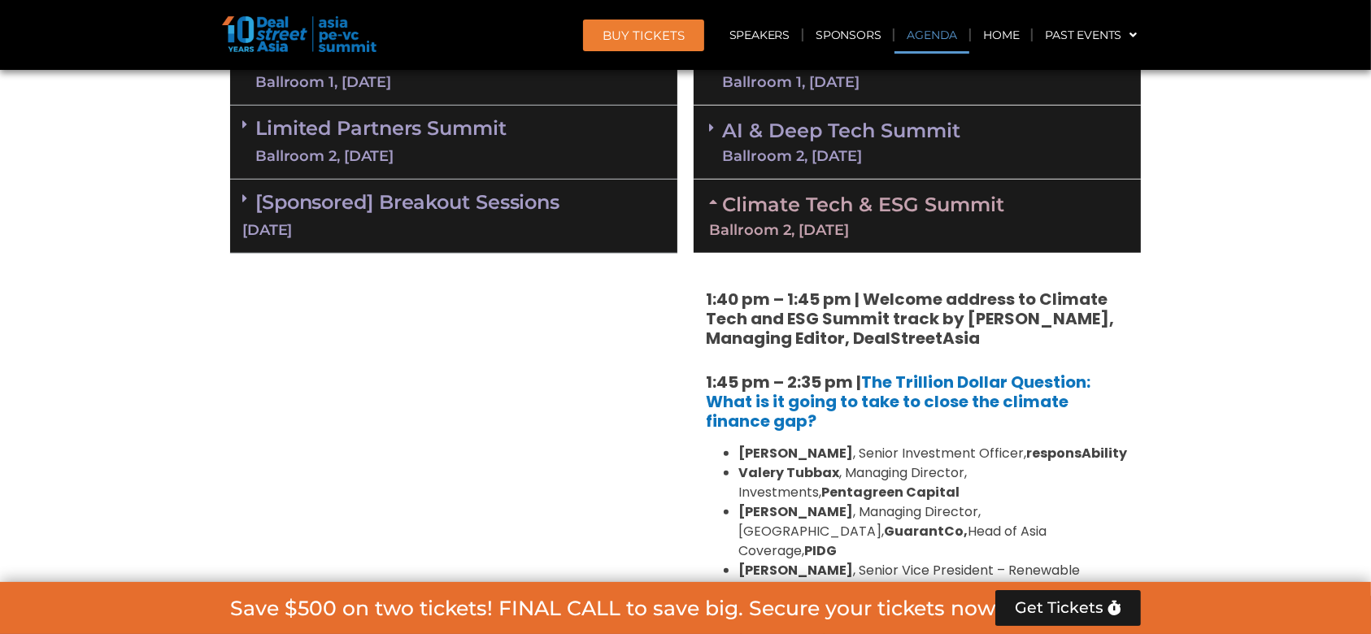
click at [986, 157] on div "AI & Deep Tech Summit Ballroom 2, [DATE]" at bounding box center [917, 143] width 447 height 74
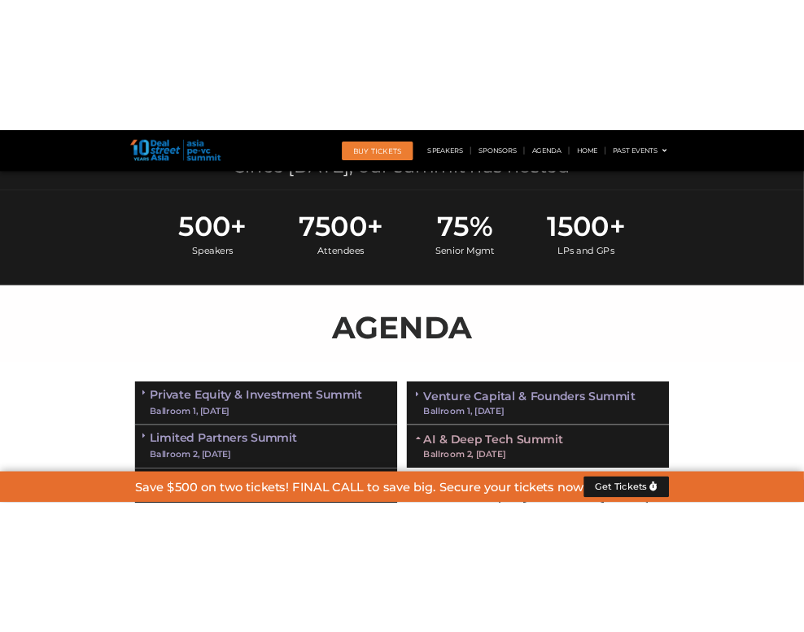
scroll to position [735, 0]
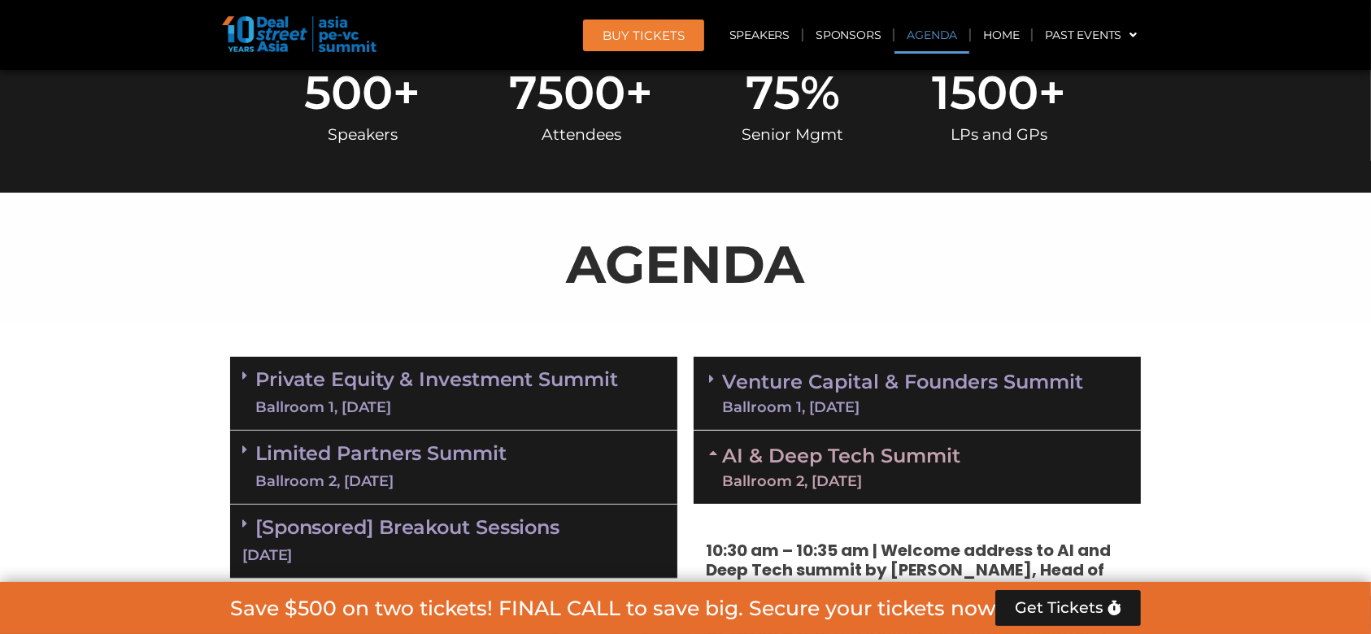
click at [757, 375] on link "Venture Capital & Founders​ Summit Ballroom 1, [DATE]" at bounding box center [902, 394] width 361 height 42
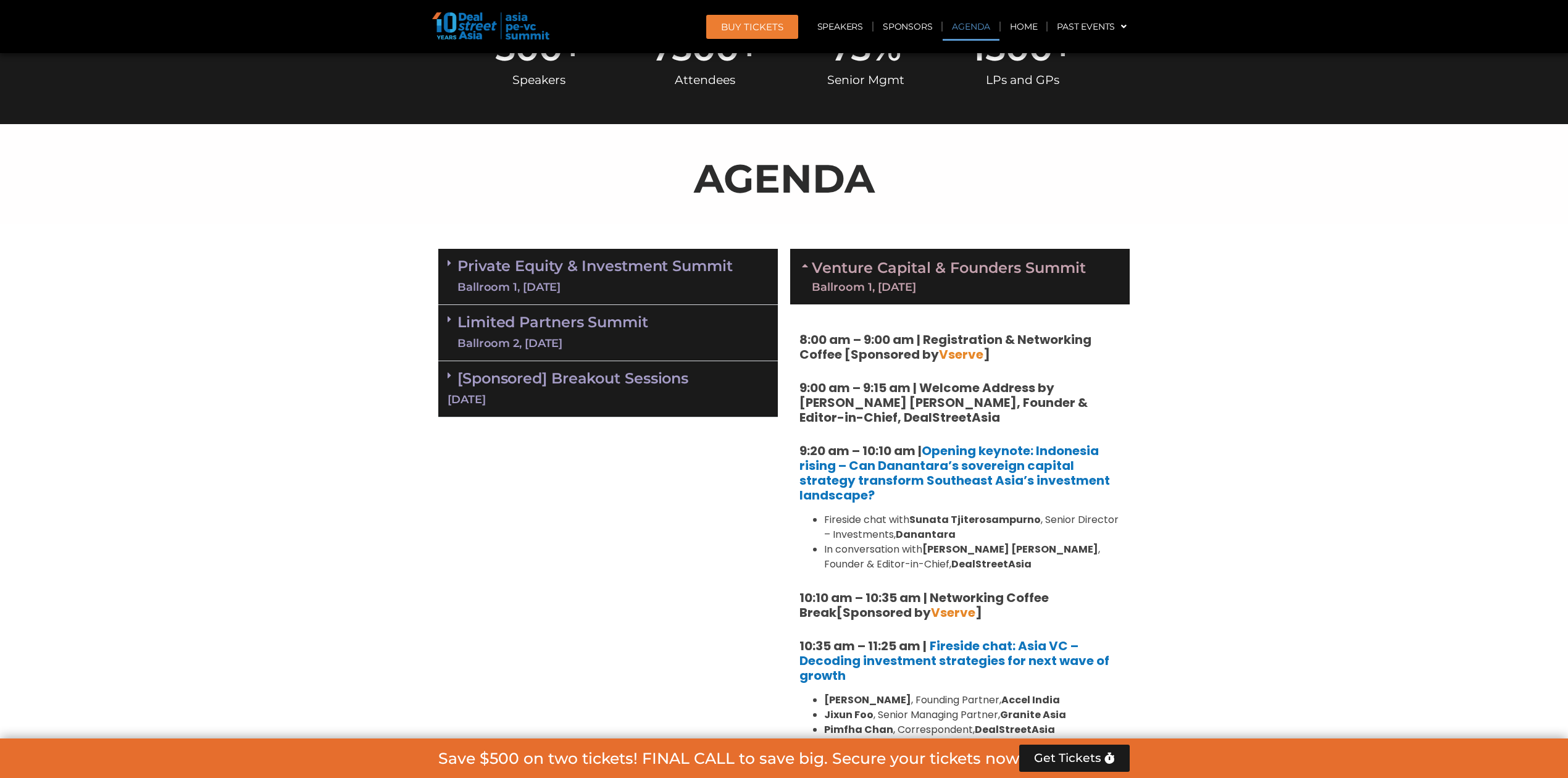
scroll to position [609, 0]
